Goal: Task Accomplishment & Management: Manage account settings

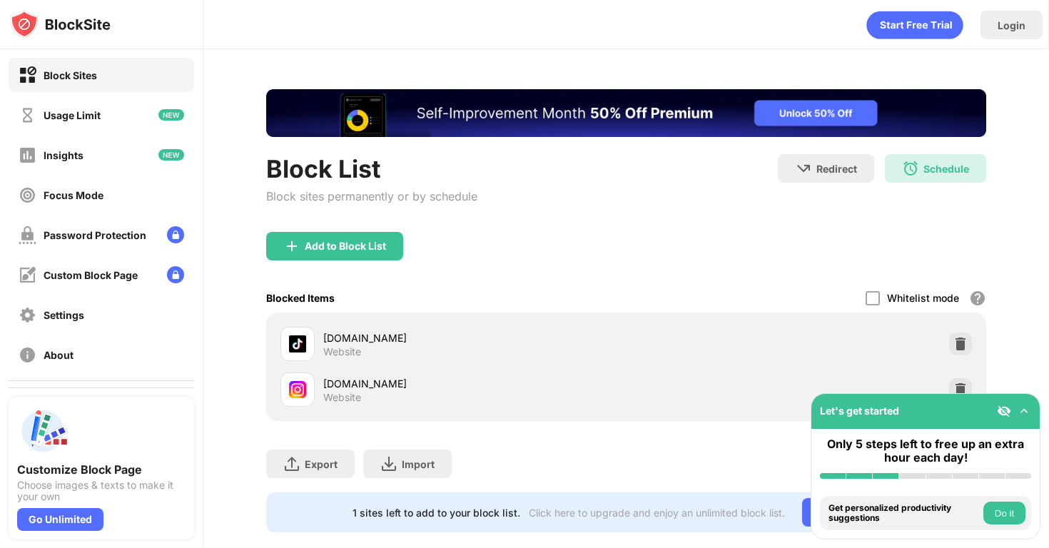
scroll to position [24, 0]
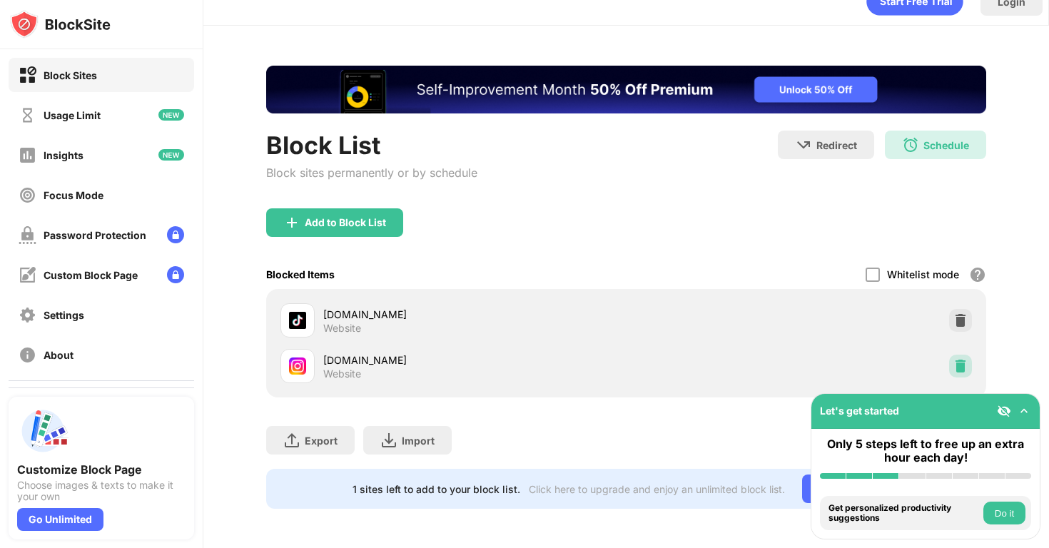
click at [960, 359] on img at bounding box center [960, 366] width 14 height 14
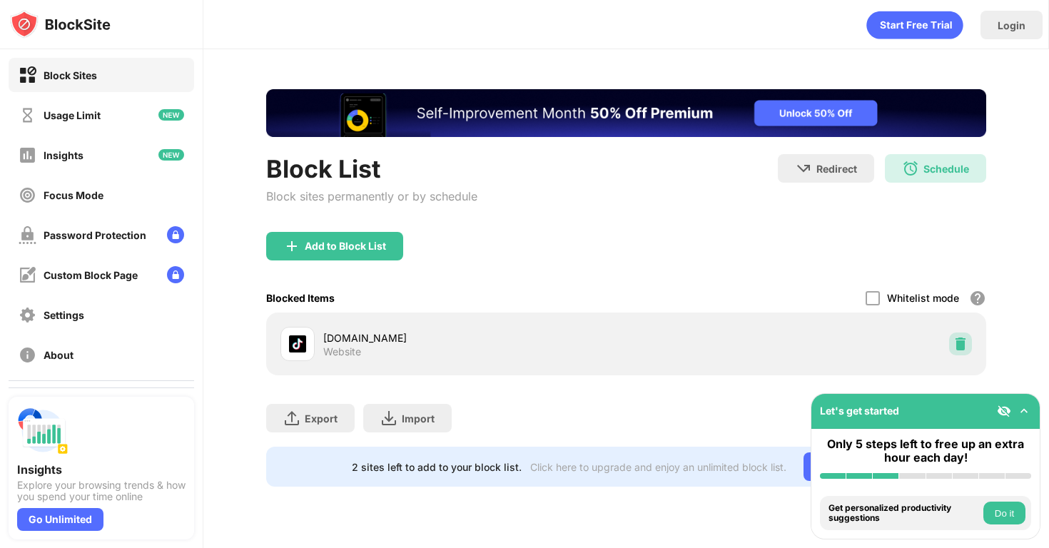
click at [965, 343] on img at bounding box center [960, 344] width 14 height 14
